Goal: Task Accomplishment & Management: Manage account settings

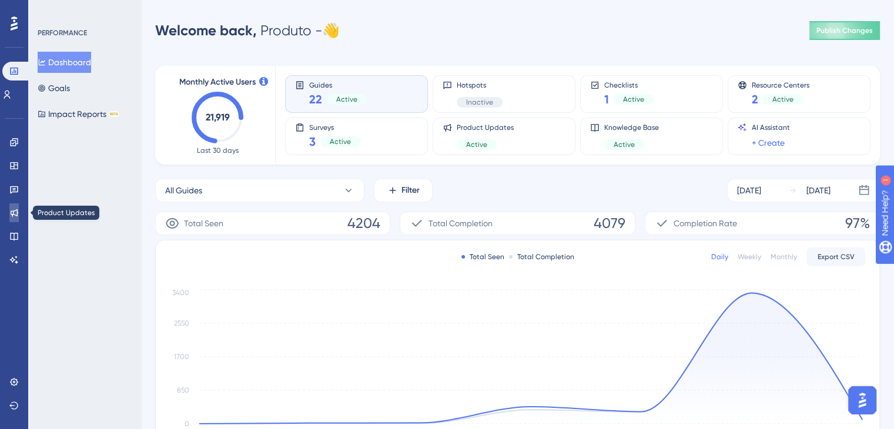
click at [18, 209] on icon at bounding box center [13, 212] width 9 height 9
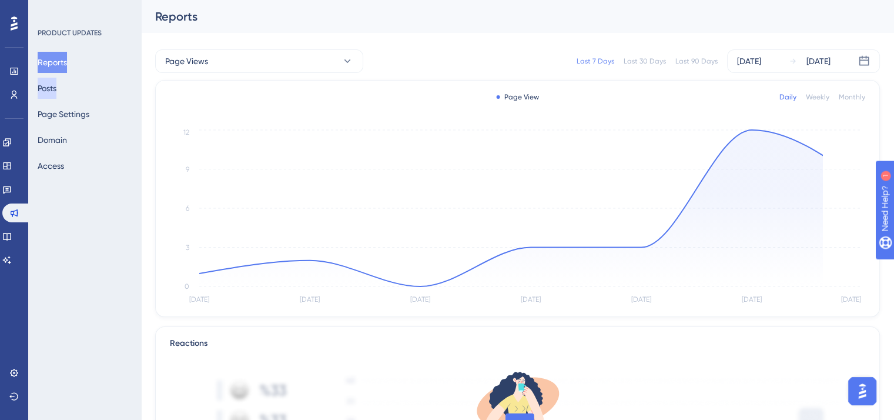
click at [53, 88] on button "Posts" at bounding box center [47, 88] width 19 height 21
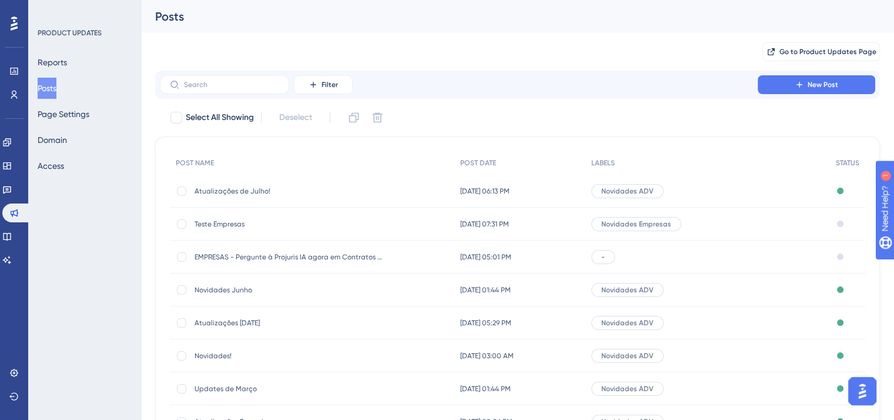
scroll to position [59, 0]
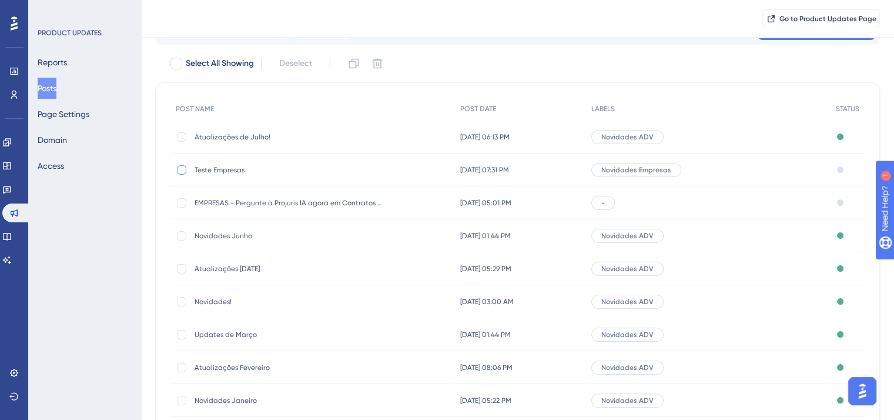
click at [179, 167] on div at bounding box center [181, 169] width 9 height 9
checkbox input "true"
click at [383, 64] on icon at bounding box center [378, 64] width 12 height 12
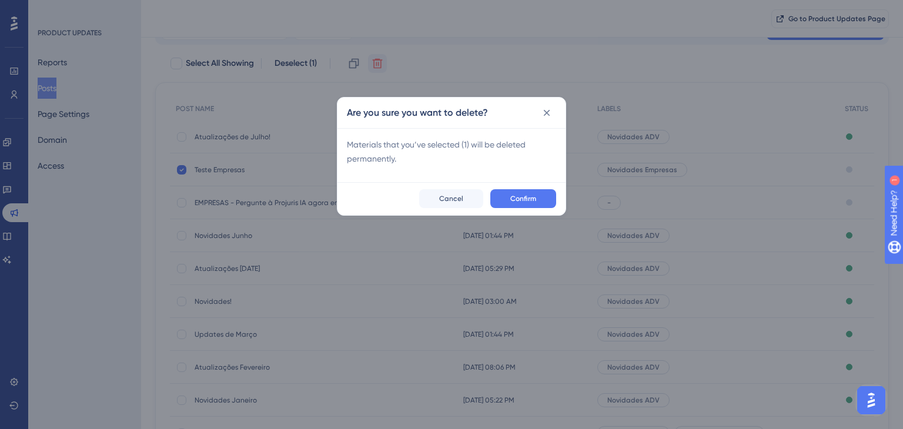
click at [543, 201] on button "Confirm" at bounding box center [523, 198] width 66 height 19
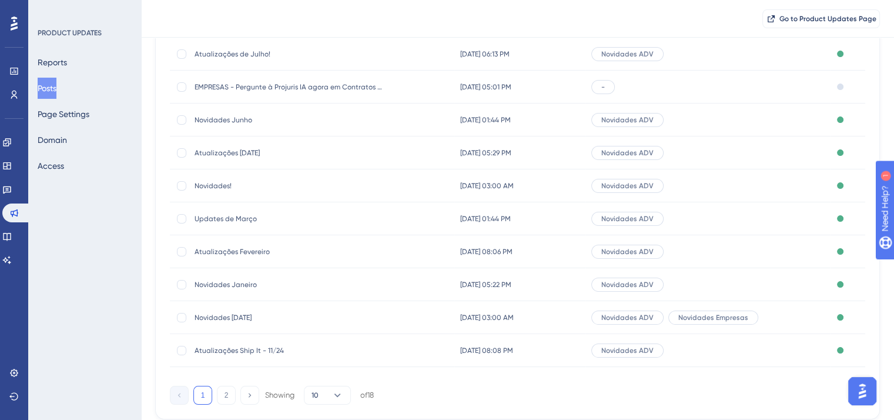
scroll to position [173, 0]
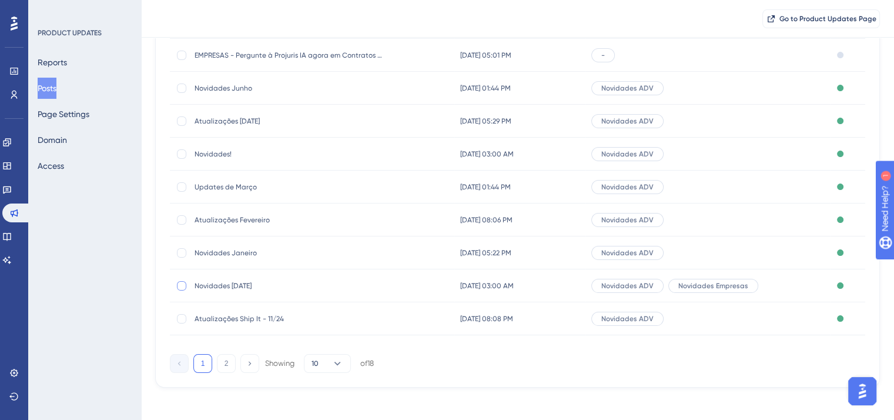
click at [178, 284] on div at bounding box center [181, 285] width 9 height 9
click at [183, 286] on icon at bounding box center [181, 285] width 5 height 9
checkbox input "false"
click at [253, 286] on span "Novidades [DATE]" at bounding box center [289, 285] width 188 height 9
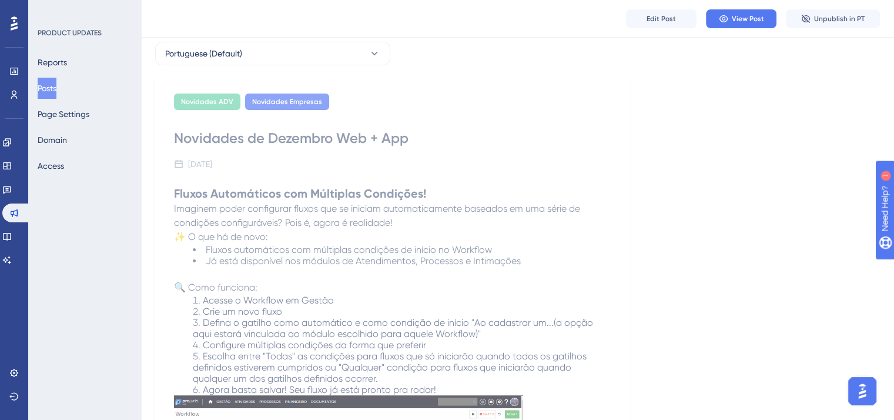
scroll to position [176, 0]
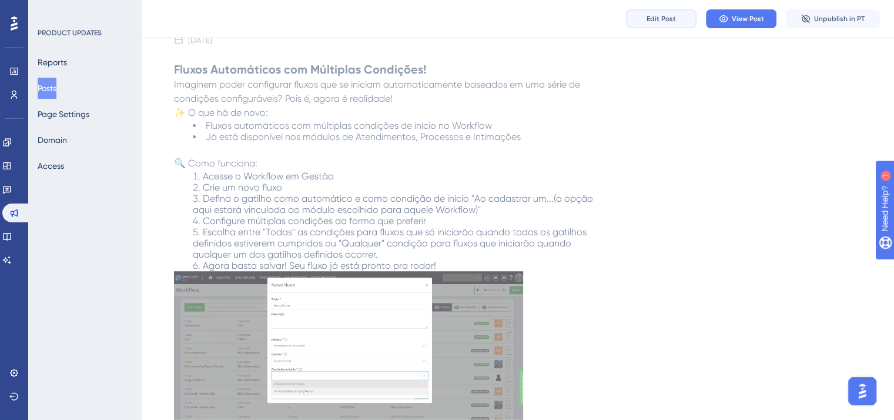
drag, startPoint x: 661, startPoint y: 19, endPoint x: 665, endPoint y: 36, distance: 17.0
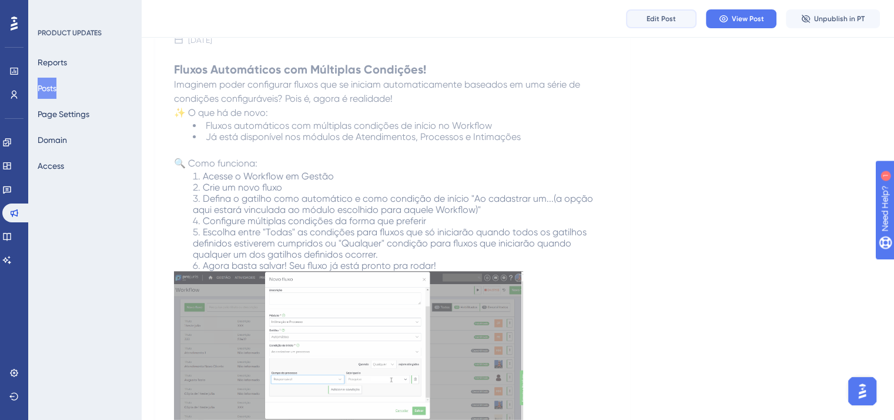
click at [661, 19] on span "Edit Post" at bounding box center [661, 18] width 29 height 9
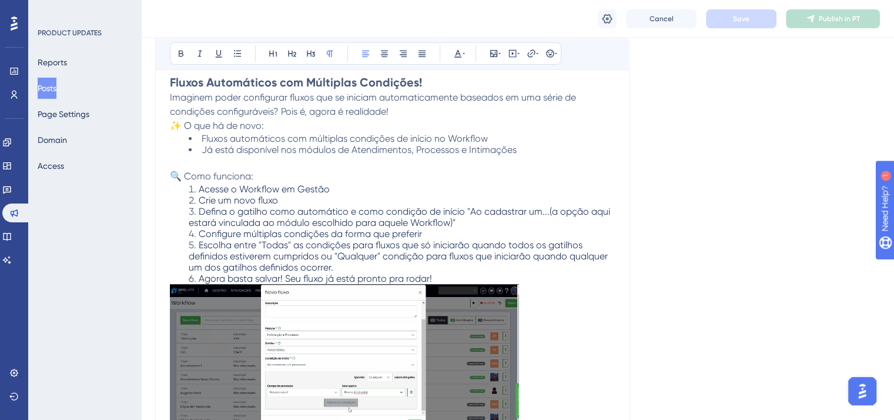
scroll to position [0, 0]
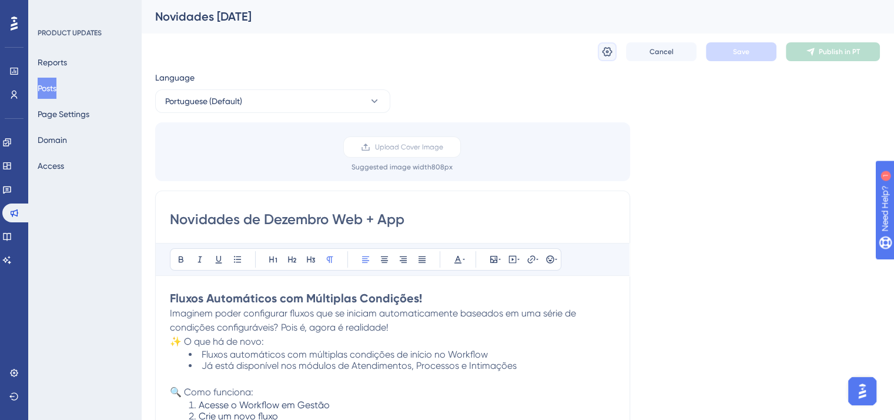
click at [609, 55] on icon at bounding box center [608, 51] width 10 height 9
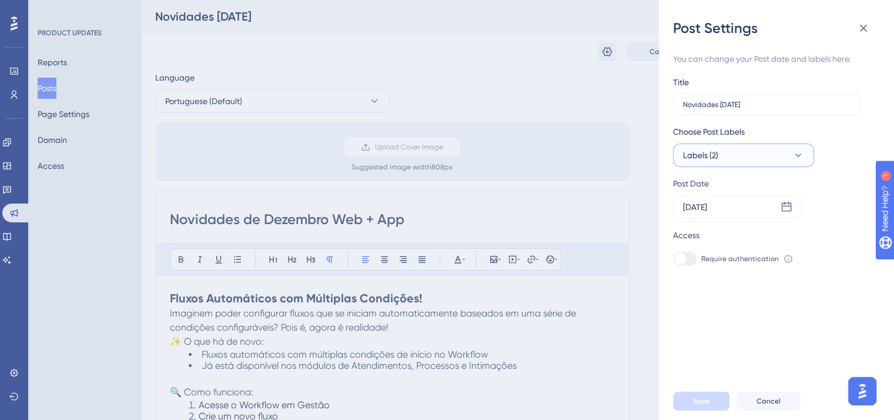
click at [798, 153] on icon at bounding box center [799, 155] width 12 height 12
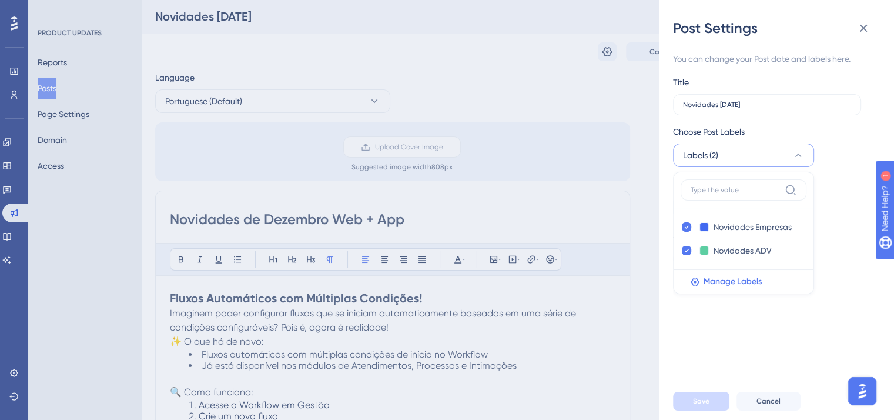
click at [680, 227] on div "Novidades Empresas Novidades Empresas Novidades ADV Novidades ADV Manage Labels" at bounding box center [743, 233] width 141 height 122
click at [686, 225] on icon at bounding box center [686, 227] width 5 height 8
checkbox input "false"
click at [696, 406] on span "Save" at bounding box center [701, 400] width 16 height 9
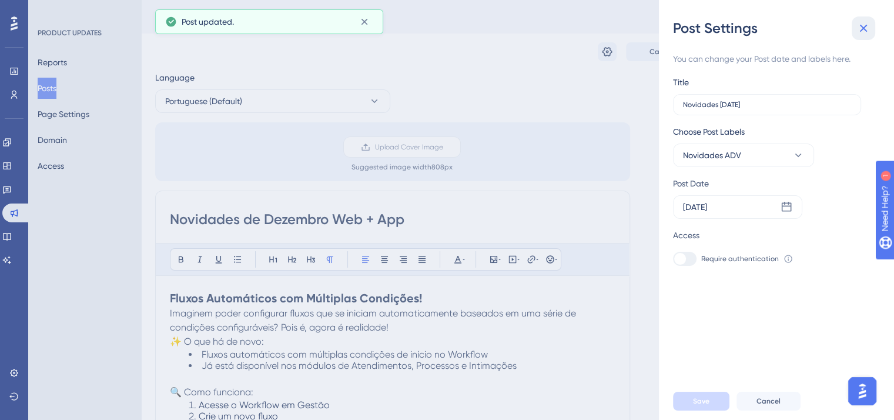
click at [862, 33] on icon at bounding box center [864, 28] width 14 height 14
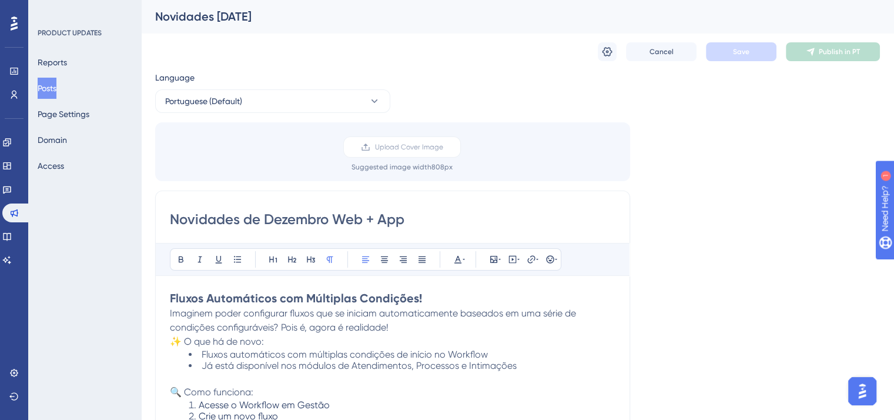
click at [750, 62] on div "Cancel Save Publish in PT" at bounding box center [517, 52] width 725 height 38
click at [663, 52] on span "Cancel" at bounding box center [662, 51] width 24 height 9
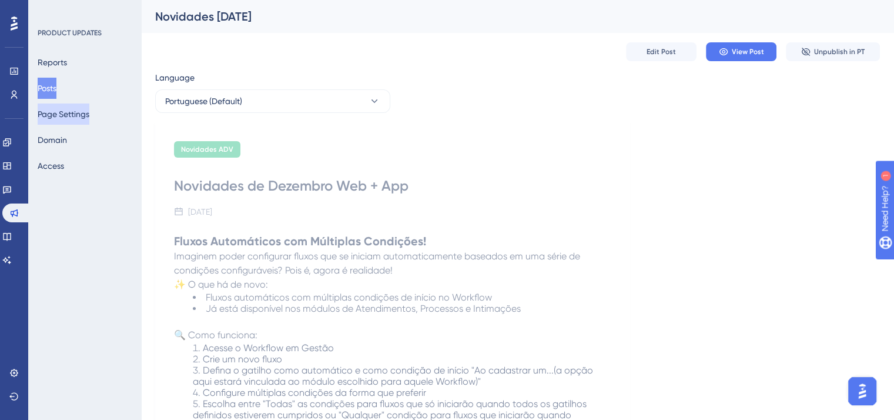
click at [78, 106] on button "Page Settings" at bounding box center [64, 113] width 52 height 21
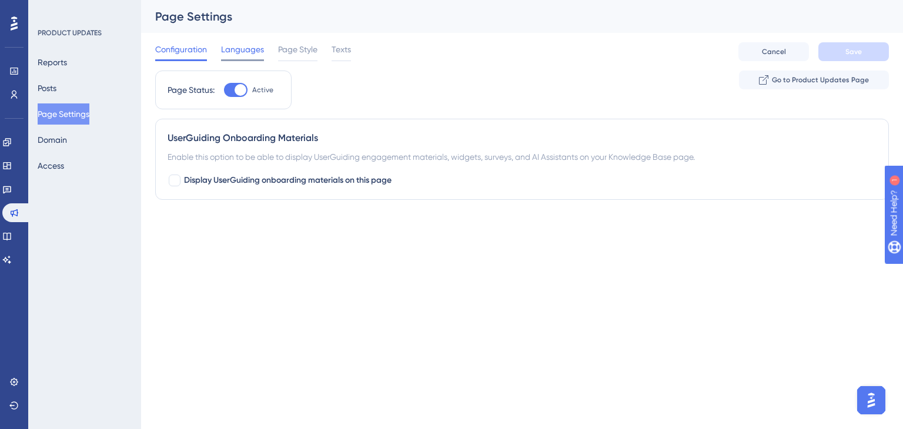
click at [256, 52] on span "Languages" at bounding box center [242, 49] width 43 height 14
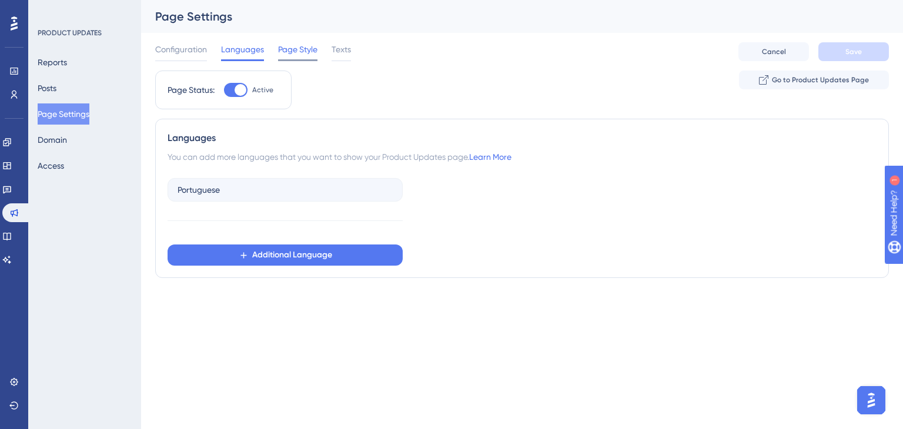
click at [289, 50] on span "Page Style" at bounding box center [297, 49] width 39 height 14
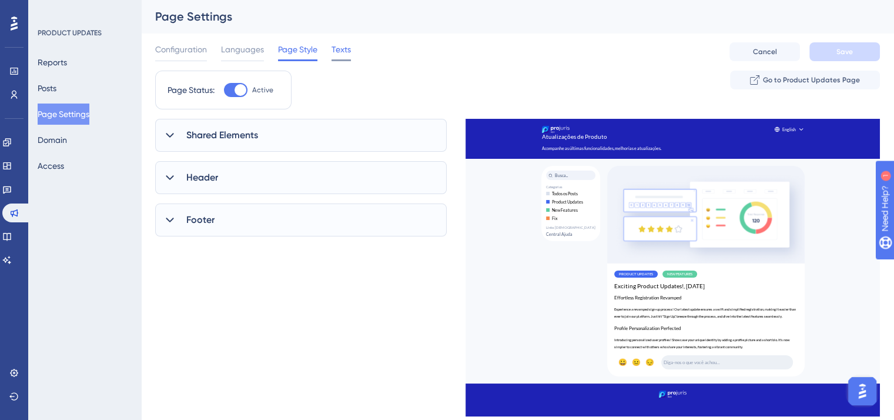
click at [339, 56] on div "Texts" at bounding box center [341, 51] width 19 height 19
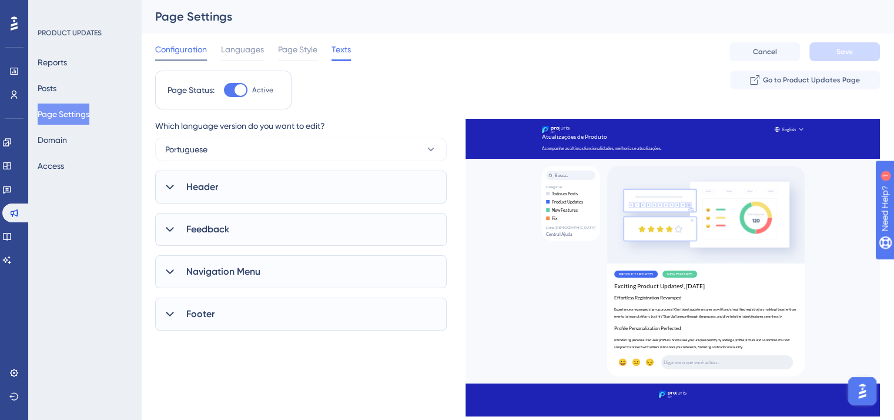
click at [195, 45] on span "Configuration" at bounding box center [181, 49] width 52 height 14
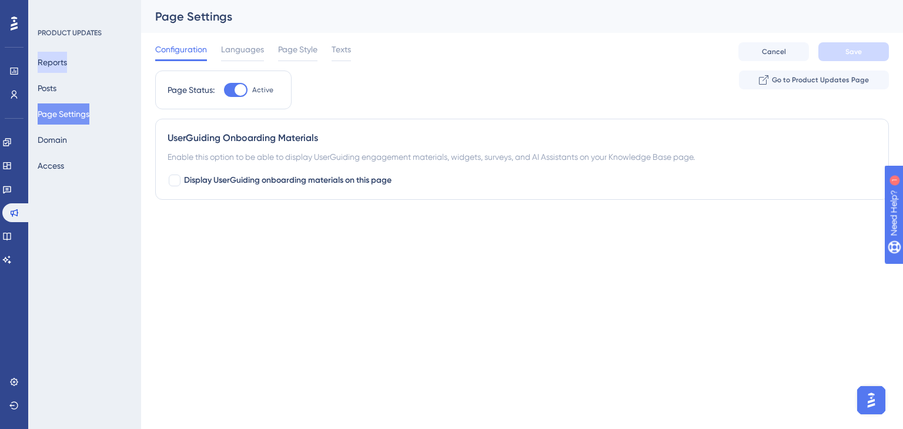
click at [67, 55] on button "Reports" at bounding box center [52, 62] width 29 height 21
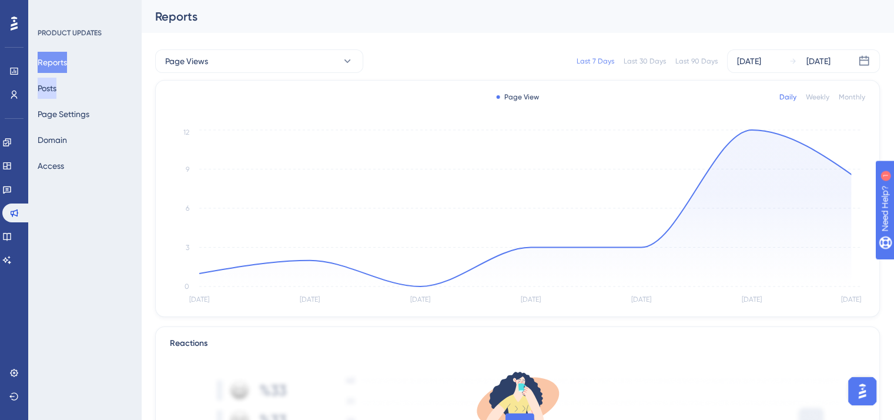
click at [54, 79] on button "Posts" at bounding box center [47, 88] width 19 height 21
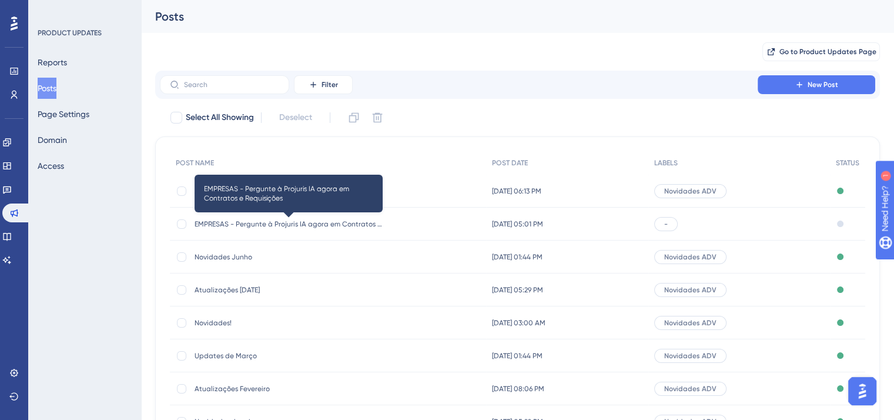
click at [379, 222] on span "EMPRESAS - Pergunte à Projuris IA agora em Contratos e Requisições" at bounding box center [289, 223] width 188 height 9
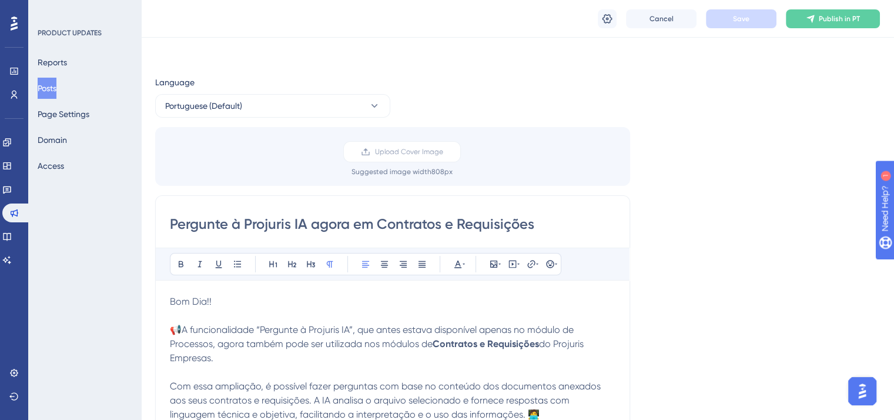
scroll to position [85, 0]
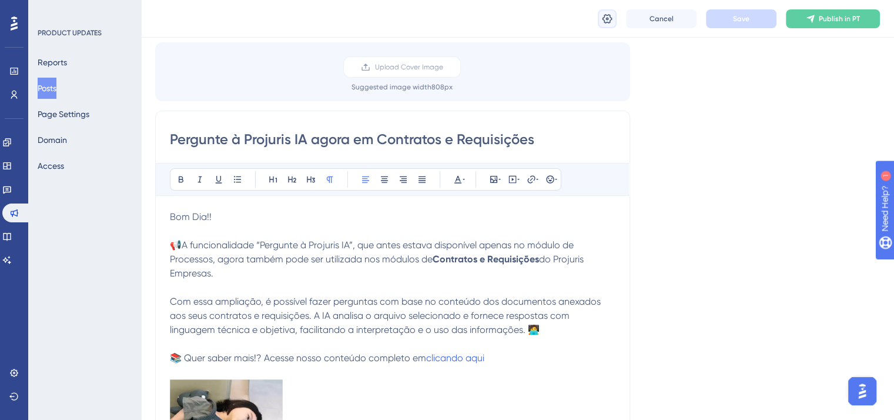
click at [607, 17] on icon at bounding box center [608, 19] width 12 height 12
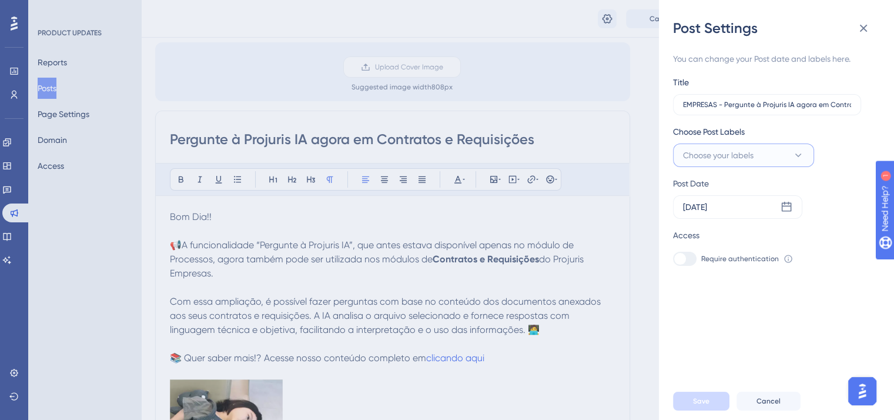
click at [803, 155] on icon at bounding box center [799, 155] width 12 height 12
click at [733, 280] on span "Manage Labels" at bounding box center [733, 282] width 58 height 14
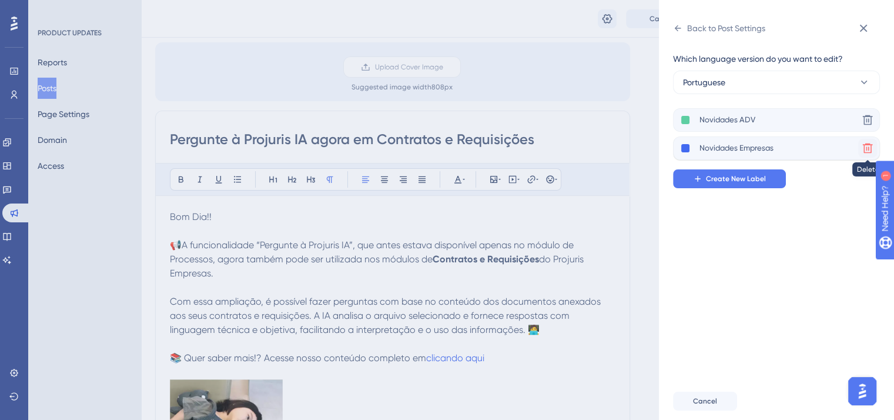
click at [869, 126] on icon at bounding box center [868, 120] width 12 height 12
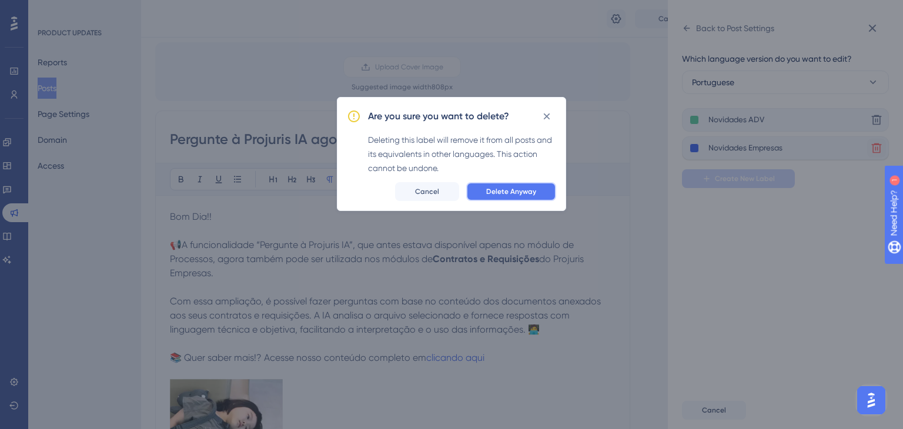
click at [536, 191] on span "Delete Anyway" at bounding box center [511, 191] width 50 height 9
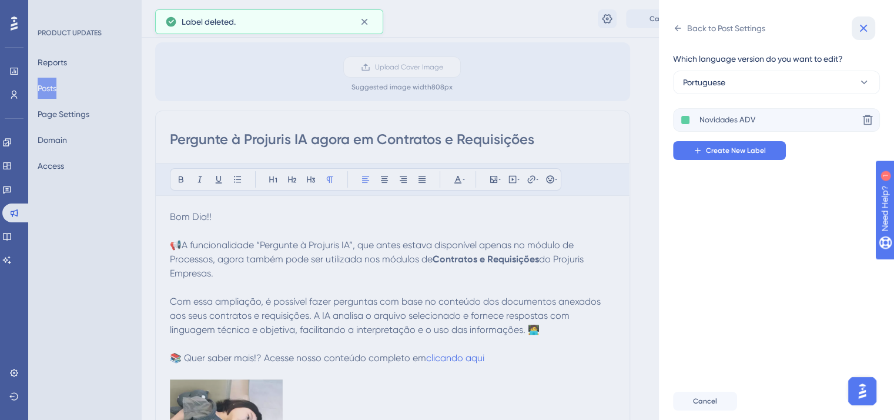
click at [868, 28] on icon at bounding box center [864, 28] width 14 height 14
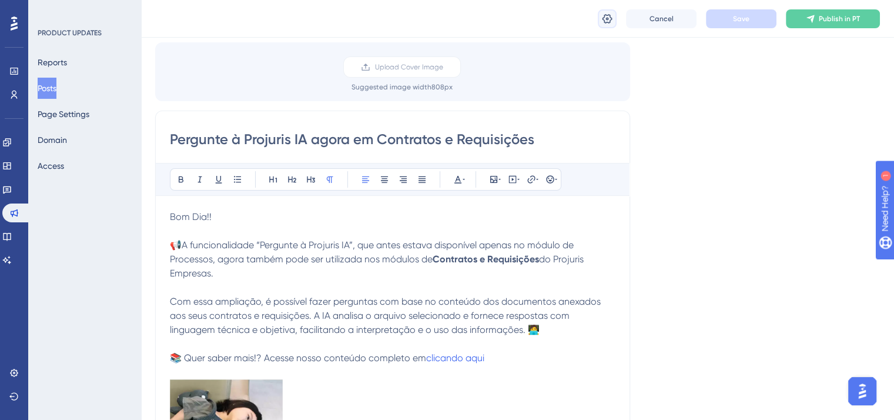
click at [615, 17] on button at bounding box center [607, 18] width 19 height 19
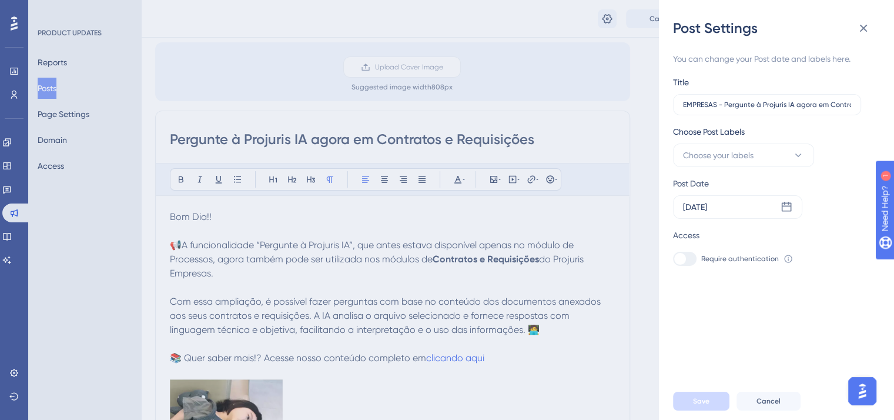
click at [633, 78] on div "Post Settings You can change your Post date and labels here. Title EMPRESAS - P…" at bounding box center [447, 210] width 894 height 420
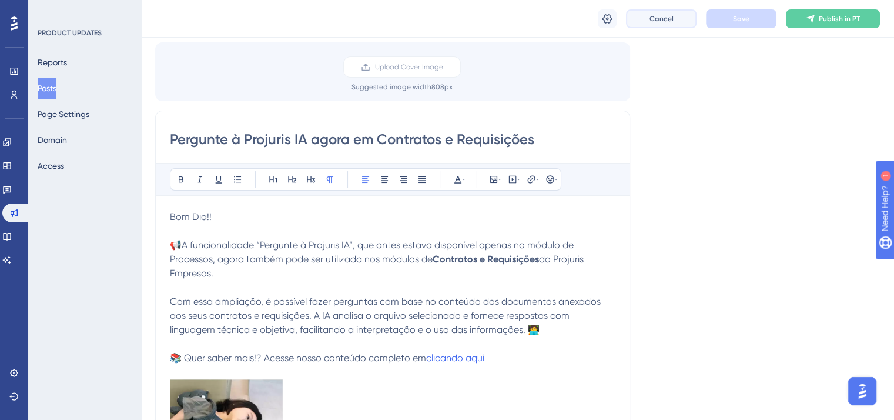
drag, startPoint x: 664, startPoint y: 22, endPoint x: 670, endPoint y: 34, distance: 13.4
click at [668, 28] on div "Cancel Save Publish in PT" at bounding box center [517, 19] width 753 height 38
drag, startPoint x: 659, startPoint y: 12, endPoint x: 663, endPoint y: 18, distance: 7.5
click at [659, 14] on button "Cancel" at bounding box center [661, 18] width 71 height 19
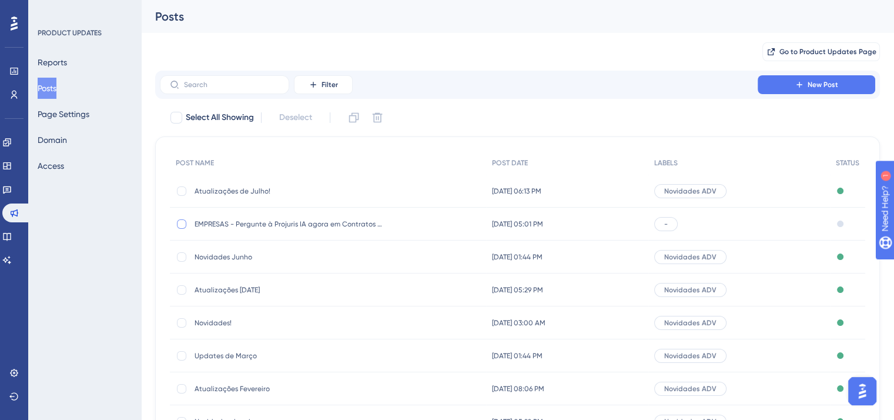
click at [176, 222] on div at bounding box center [182, 224] width 12 height 12
checkbox input "true"
click at [376, 115] on icon at bounding box center [378, 118] width 12 height 12
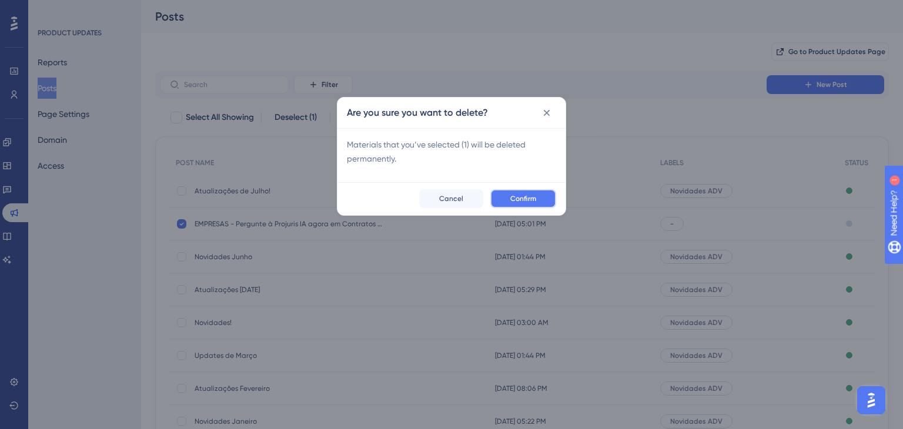
drag, startPoint x: 517, startPoint y: 198, endPoint x: 539, endPoint y: 208, distance: 23.2
click at [520, 201] on span "Confirm" at bounding box center [523, 198] width 26 height 9
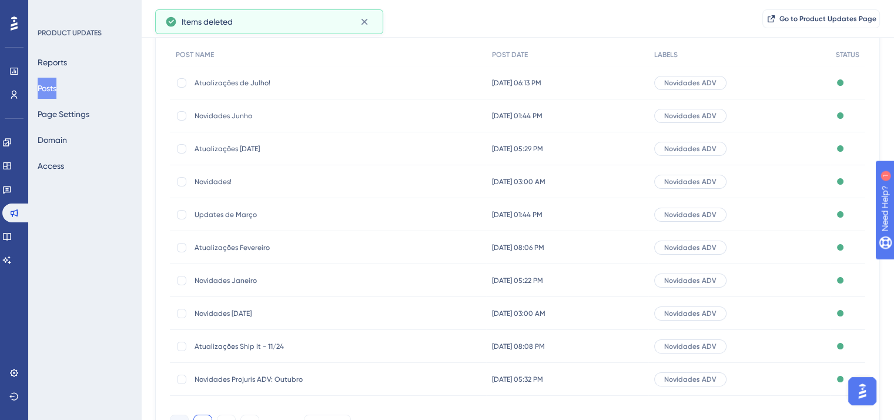
scroll to position [118, 0]
